Goal: Task Accomplishment & Management: Use online tool/utility

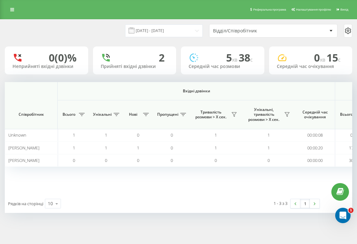
scroll to position [0, 520]
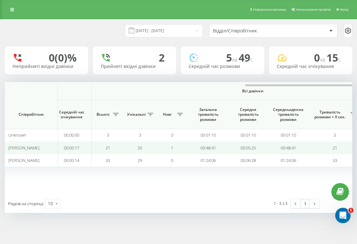
scroll to position [0, 548]
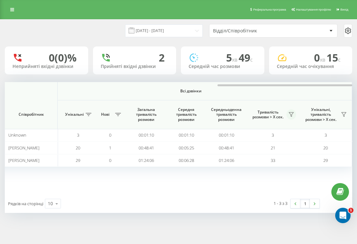
click at [293, 115] on icon at bounding box center [291, 114] width 5 height 5
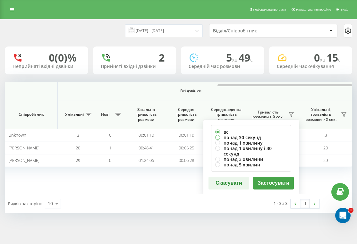
click at [256, 136] on label "понад 30 секунд" at bounding box center [251, 137] width 72 height 5
radio input "true"
click at [270, 179] on button "Застосувати" at bounding box center [273, 183] width 41 height 13
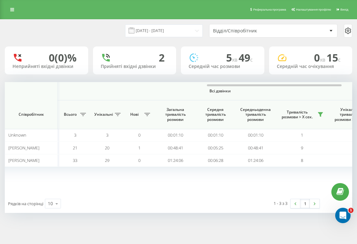
scroll to position [0, 519]
